Goal: Task Accomplishment & Management: Manage account settings

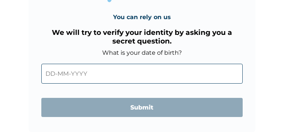
scroll to position [90, 0]
click at [123, 64] on input "text" at bounding box center [142, 74] width 202 height 20
click at [99, 64] on input "text" at bounding box center [142, 74] width 202 height 20
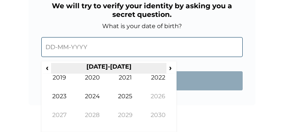
click at [130, 70] on th "[DATE]-[DATE]" at bounding box center [109, 68] width 116 height 11
click at [131, 68] on th "[DATE]-[DATE]" at bounding box center [109, 68] width 116 height 11
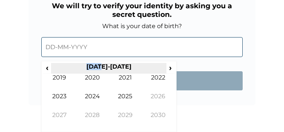
click at [131, 68] on th "[DATE]-[DATE]" at bounding box center [109, 68] width 116 height 11
drag, startPoint x: 198, startPoint y: 69, endPoint x: 101, endPoint y: 74, distance: 97.6
click at [101, 74] on tr "‹ 2020-2029 ›" at bounding box center [109, 68] width 132 height 11
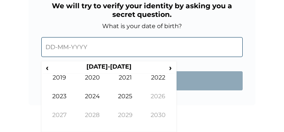
click at [85, 54] on input "text" at bounding box center [142, 47] width 202 height 20
click at [206, 106] on div "You can rely on us We will try to verify your identity by asking you a secret q…" at bounding box center [143, 27] width 228 height 157
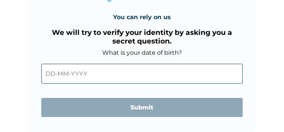
click at [206, 109] on div "You can rely on us We will try to verify your identity by asking you a secret q…" at bounding box center [143, 54] width 228 height 157
click at [95, 64] on input "text" at bounding box center [142, 74] width 202 height 20
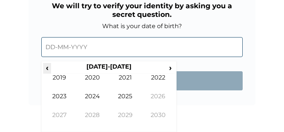
click at [51, 71] on span "‹" at bounding box center [47, 67] width 8 height 9
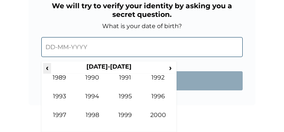
click at [51, 71] on span "‹" at bounding box center [47, 67] width 8 height 9
click at [175, 67] on span "›" at bounding box center [171, 67] width 8 height 9
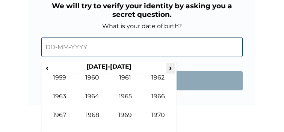
click at [175, 69] on span "›" at bounding box center [171, 67] width 8 height 9
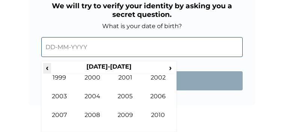
click at [51, 71] on span "‹" at bounding box center [47, 67] width 8 height 9
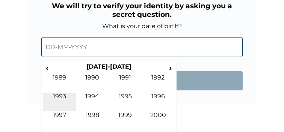
click at [76, 97] on td "1993" at bounding box center [59, 102] width 33 height 19
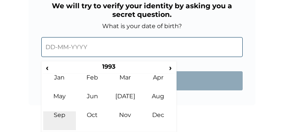
click at [76, 118] on td "Sep" at bounding box center [59, 121] width 33 height 19
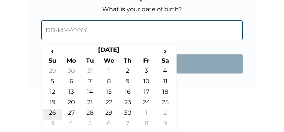
click at [62, 120] on td "26" at bounding box center [52, 114] width 19 height 11
type input "26-09-1993"
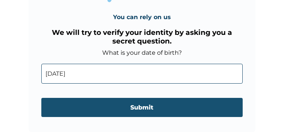
click at [140, 98] on input "Submit" at bounding box center [142, 107] width 202 height 19
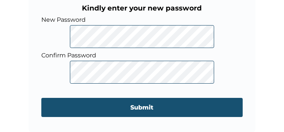
scroll to position [93, 0]
click at [152, 109] on input "Submit" at bounding box center [142, 107] width 202 height 19
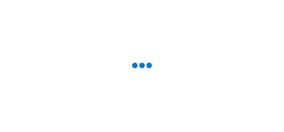
scroll to position [0, 0]
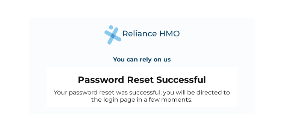
click at [162, 63] on h4 "You can rely on us" at bounding box center [142, 59] width 58 height 7
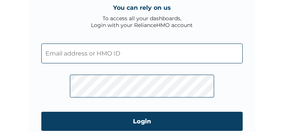
scroll to position [45, 0]
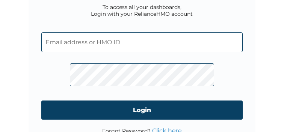
click at [146, 52] on input "text" at bounding box center [142, 42] width 202 height 20
drag, startPoint x: 121, startPoint y: 59, endPoint x: 285, endPoint y: -15, distance: 180.0
click at [284, 0] on html "You can rely on us To access all your dashboards, Login with your RelianceHMO a…" at bounding box center [142, 21] width 284 height 132
